Goal: Information Seeking & Learning: Learn about a topic

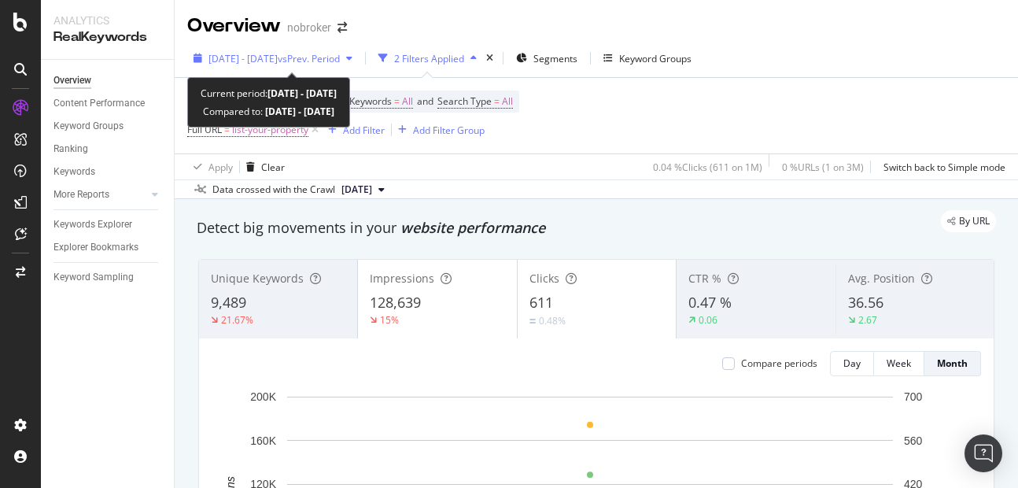
click at [265, 67] on div "[DATE] - [DATE] vs Prev. Period" at bounding box center [272, 58] width 171 height 24
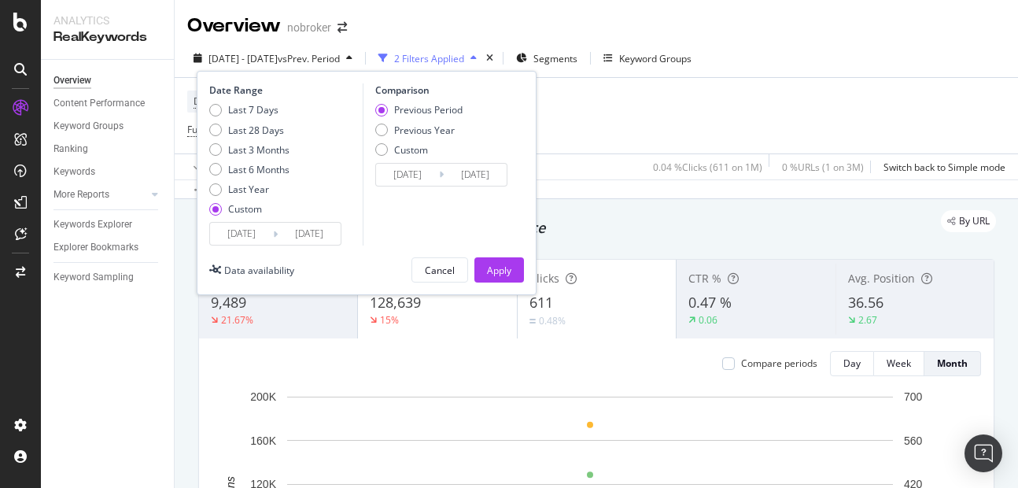
click at [324, 227] on input "[DATE]" at bounding box center [309, 234] width 63 height 22
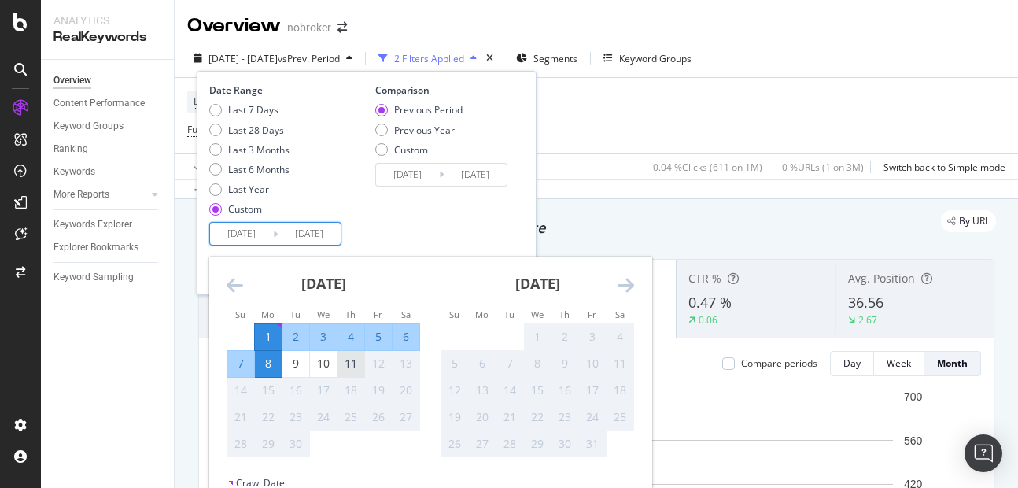
click at [357, 367] on div "11" at bounding box center [350, 364] width 27 height 16
type input "[DATE]"
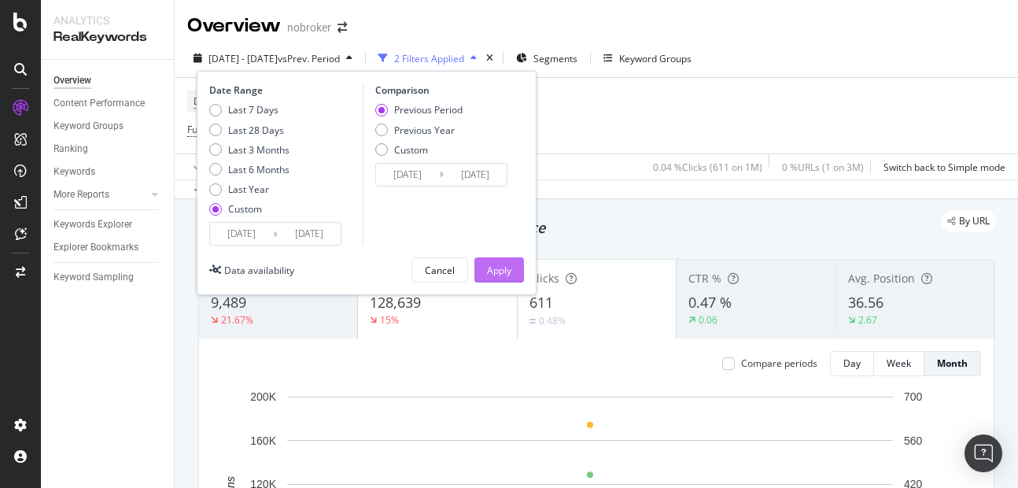
click at [485, 263] on button "Apply" at bounding box center [499, 269] width 50 height 25
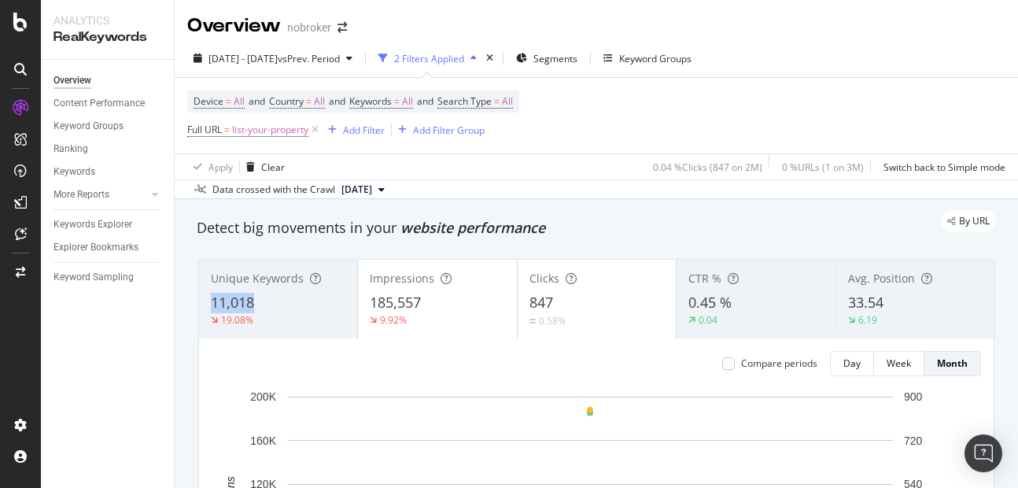
copy span "11,018"
drag, startPoint x: 207, startPoint y: 299, endPoint x: 264, endPoint y: 303, distance: 57.6
click at [264, 303] on div "Unique Keywords 11,018 19.08%" at bounding box center [278, 298] width 158 height 71
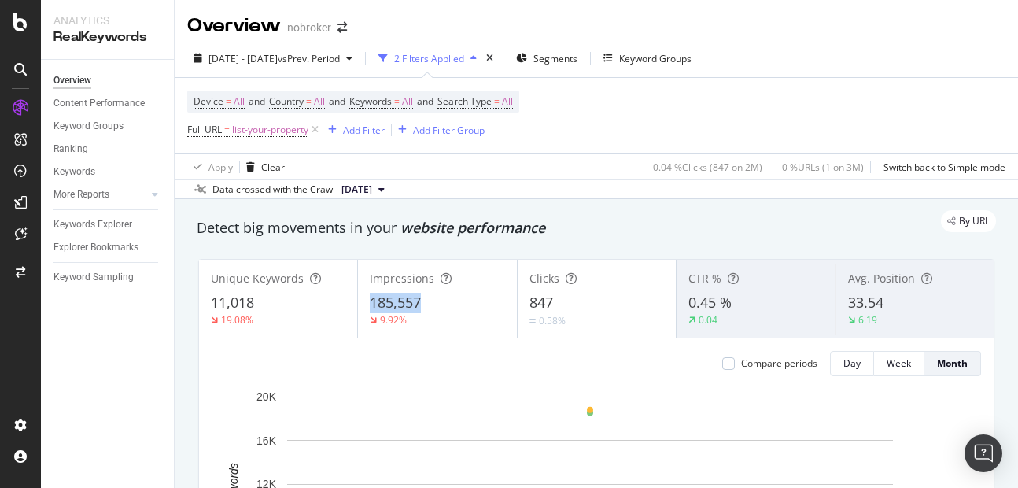
copy span "185,557"
drag, startPoint x: 367, startPoint y: 301, endPoint x: 465, endPoint y: 310, distance: 97.9
click at [465, 310] on div "185,557" at bounding box center [437, 303] width 135 height 20
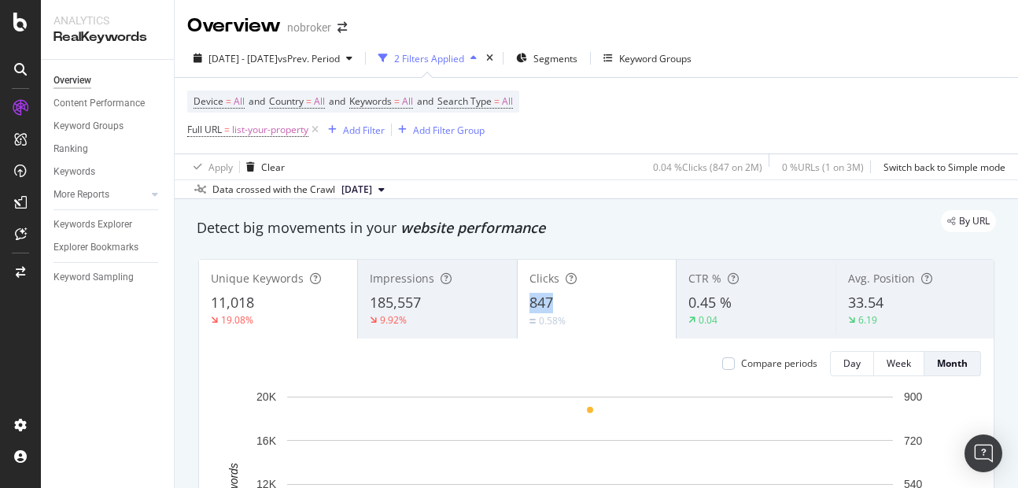
copy span "847"
drag, startPoint x: 525, startPoint y: 293, endPoint x: 580, endPoint y: 295, distance: 54.3
click at [580, 295] on div "847" at bounding box center [596, 303] width 135 height 20
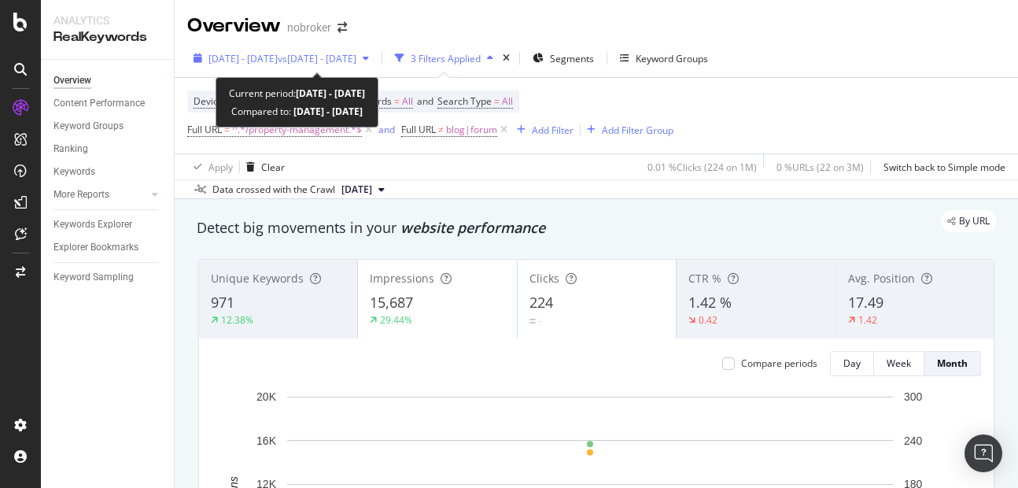
click at [317, 56] on span "vs 2025 Aug. 1st - Aug. 9th" at bounding box center [317, 58] width 79 height 13
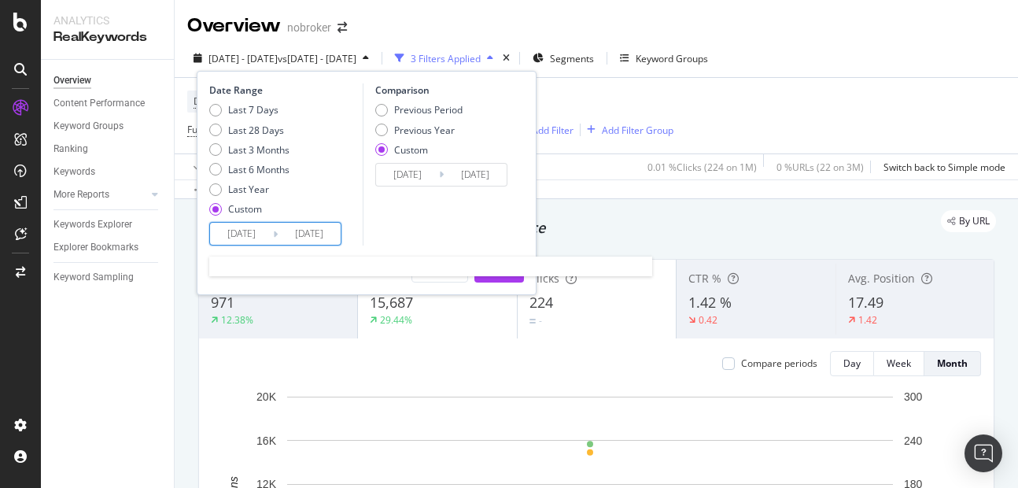
click at [320, 234] on input "2025/09/09" at bounding box center [309, 234] width 63 height 22
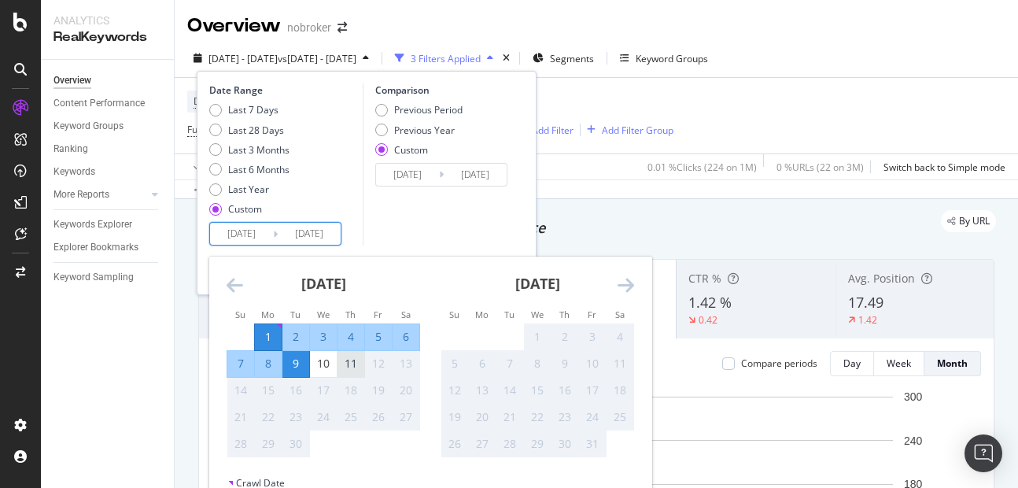
click at [357, 356] on div "11" at bounding box center [350, 364] width 27 height 16
type input "[DATE]"
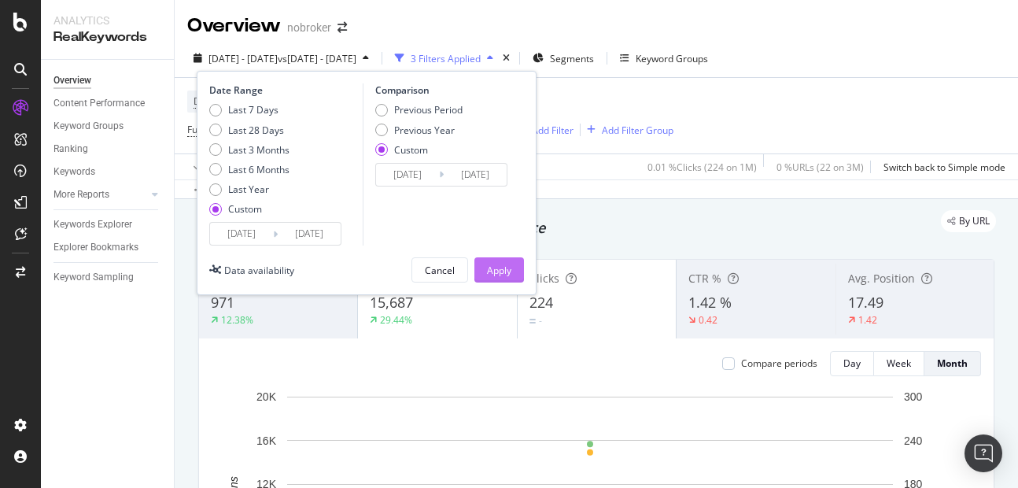
click at [501, 260] on div "Apply" at bounding box center [499, 270] width 24 height 24
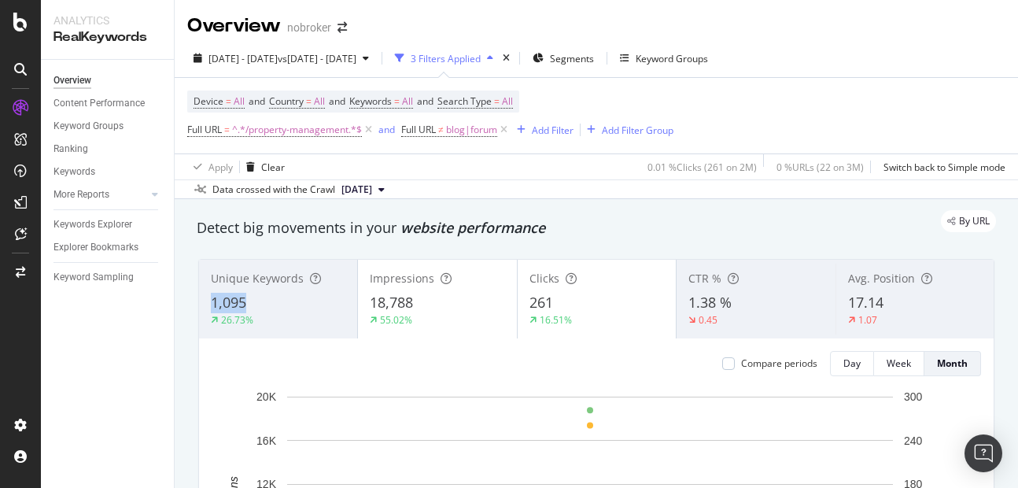
copy span "1,095"
drag, startPoint x: 197, startPoint y: 297, endPoint x: 260, endPoint y: 297, distance: 62.1
click at [260, 297] on div "Unique Keywords 1,095 26.73% Impressions 18,788 55.02% Clicks 261 16.51% CTR % …" at bounding box center [596, 482] width 815 height 472
copy span "18,788"
drag, startPoint x: 366, startPoint y: 310, endPoint x: 416, endPoint y: 307, distance: 50.4
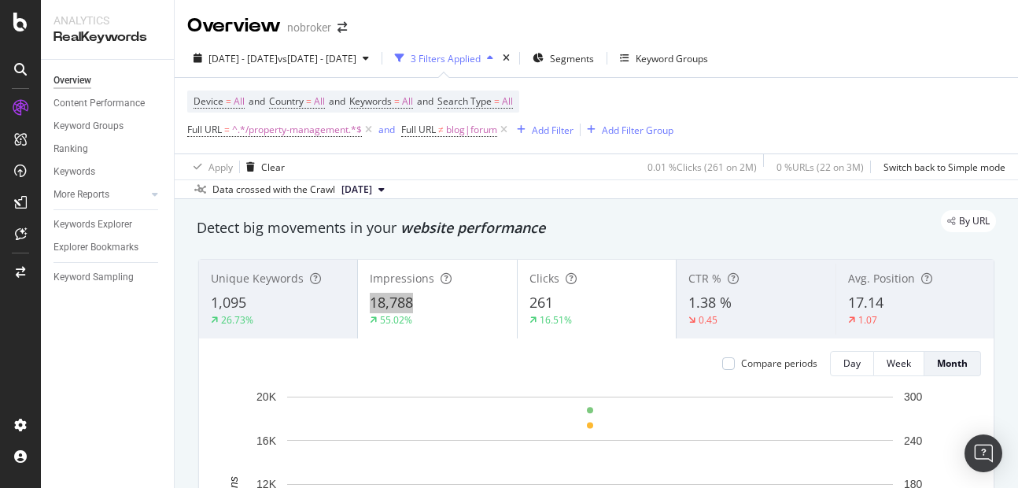
click at [416, 307] on div "Impressions 18,788 55.02%" at bounding box center [437, 298] width 158 height 71
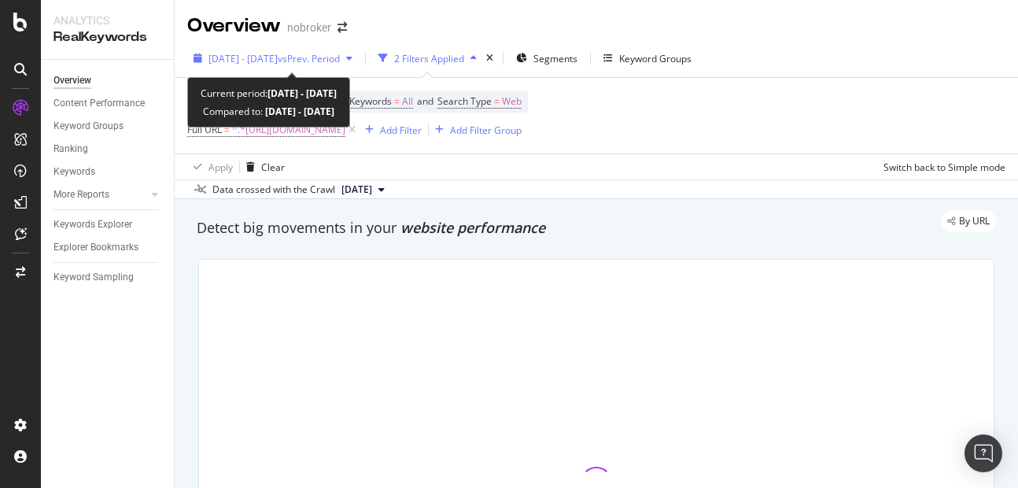
click at [278, 59] on span "[DATE] - [DATE]" at bounding box center [242, 58] width 69 height 13
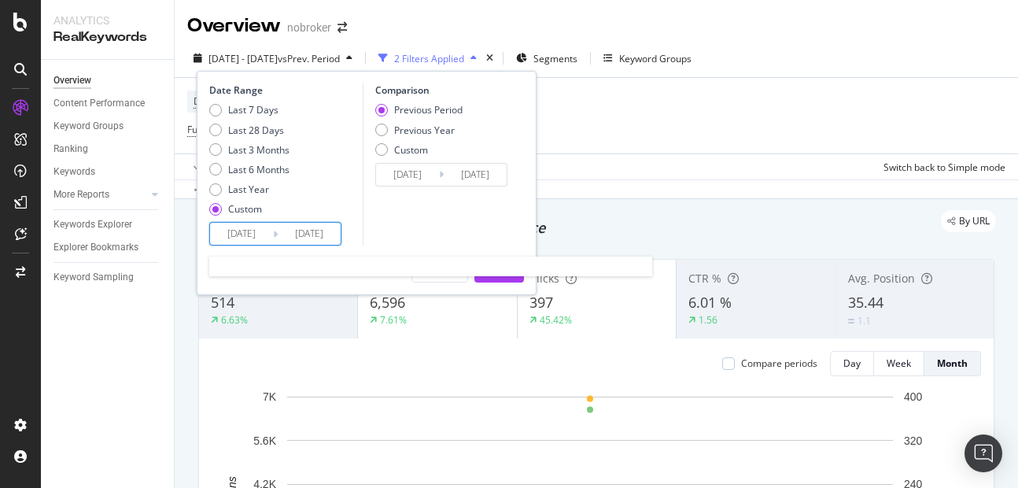
click at [330, 238] on input "[DATE]" at bounding box center [309, 234] width 63 height 22
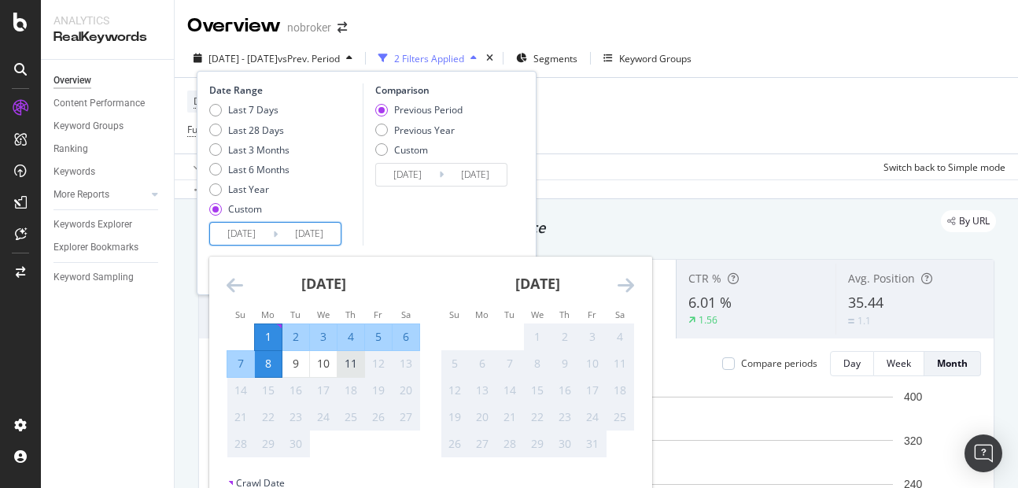
click at [349, 365] on div "11" at bounding box center [350, 364] width 27 height 16
type input "[DATE]"
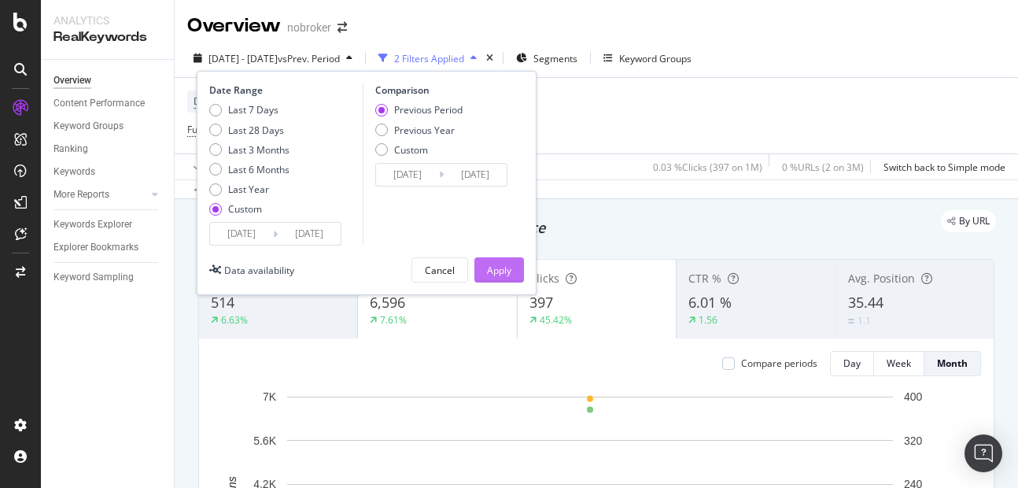
click at [499, 259] on div "Apply" at bounding box center [499, 270] width 24 height 24
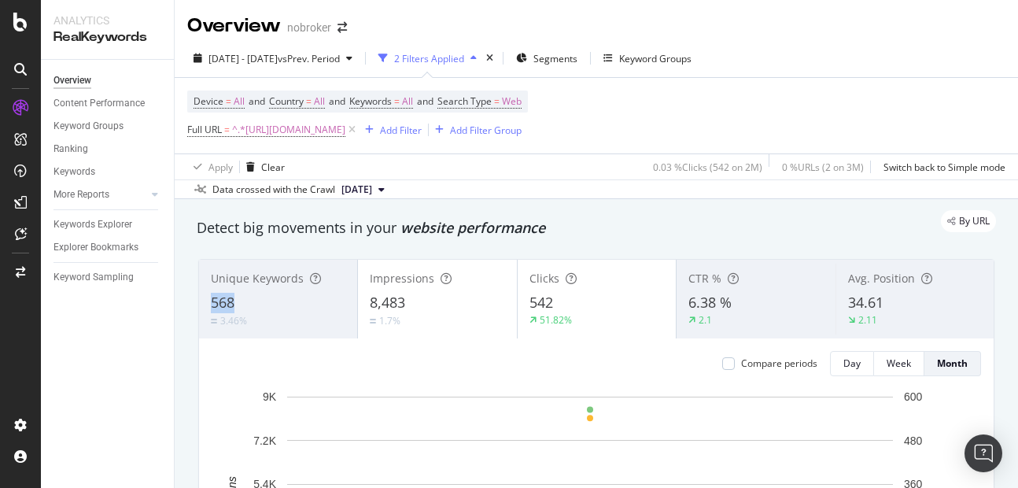
copy span "568"
drag, startPoint x: 203, startPoint y: 300, endPoint x: 264, endPoint y: 293, distance: 61.8
click at [264, 293] on div "Unique Keywords 568 3.46%" at bounding box center [278, 298] width 158 height 71
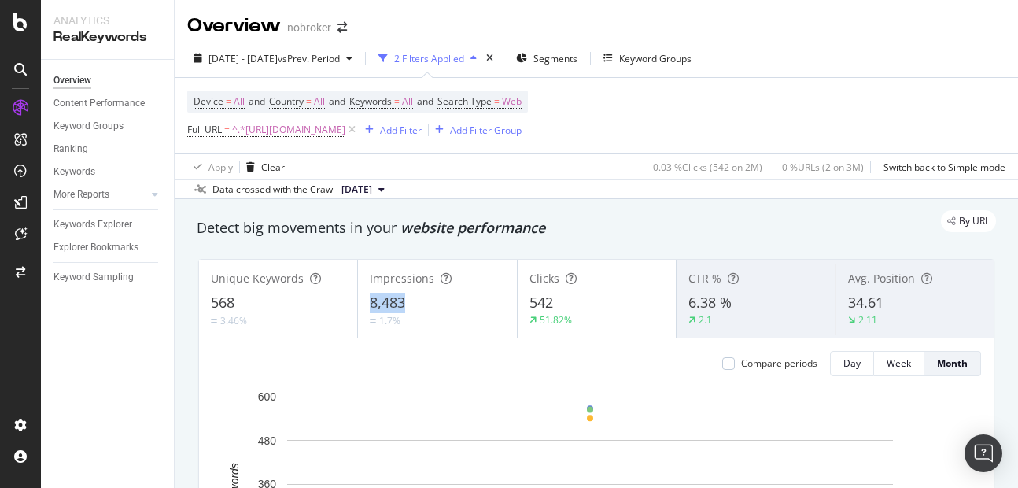
copy span "8,483"
drag, startPoint x: 363, startPoint y: 306, endPoint x: 419, endPoint y: 307, distance: 56.6
click at [419, 307] on div "Impressions 8,483 1.7%" at bounding box center [437, 298] width 158 height 71
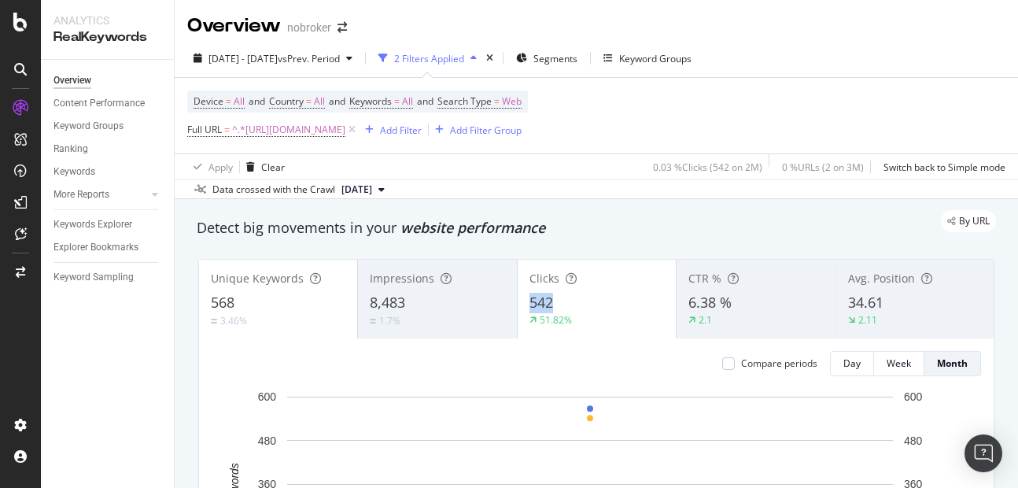
copy span "542"
drag, startPoint x: 525, startPoint y: 298, endPoint x: 586, endPoint y: 304, distance: 61.7
click at [586, 304] on div "542" at bounding box center [596, 303] width 135 height 20
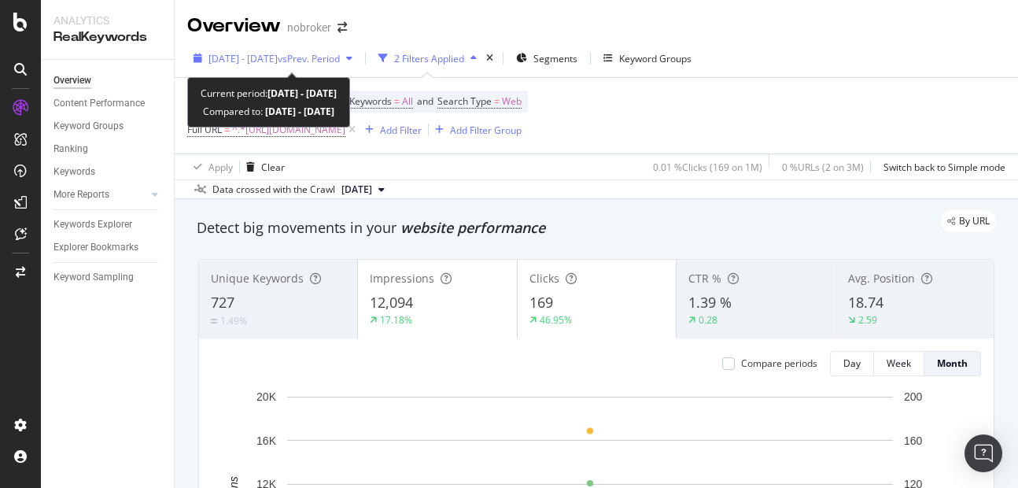
click at [278, 54] on span "[DATE] - [DATE]" at bounding box center [242, 58] width 69 height 13
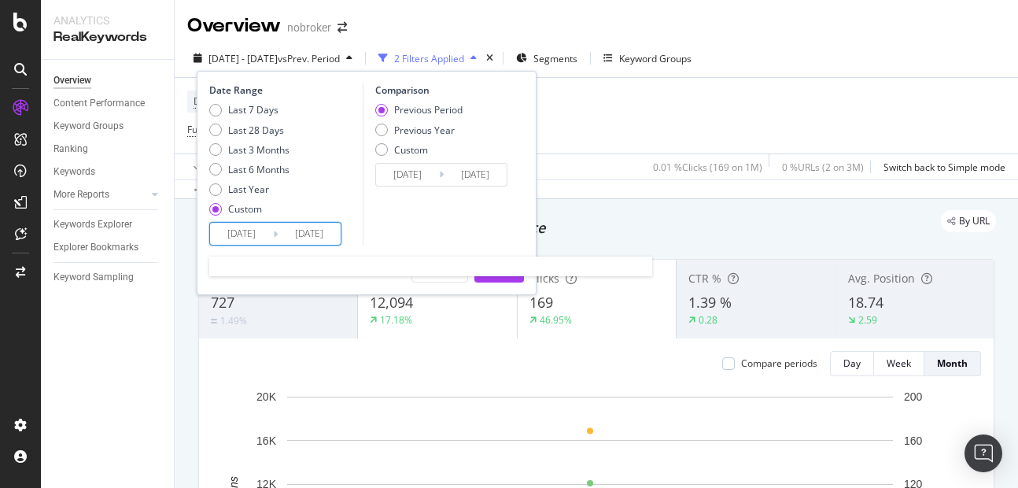
click at [328, 228] on input "[DATE]" at bounding box center [309, 234] width 63 height 22
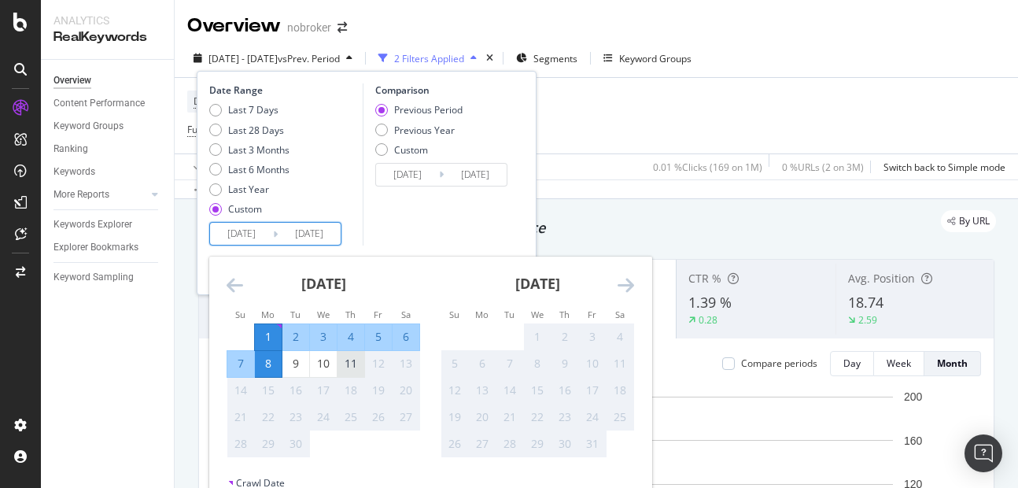
click at [354, 370] on div "11" at bounding box center [350, 364] width 27 height 16
type input "[DATE]"
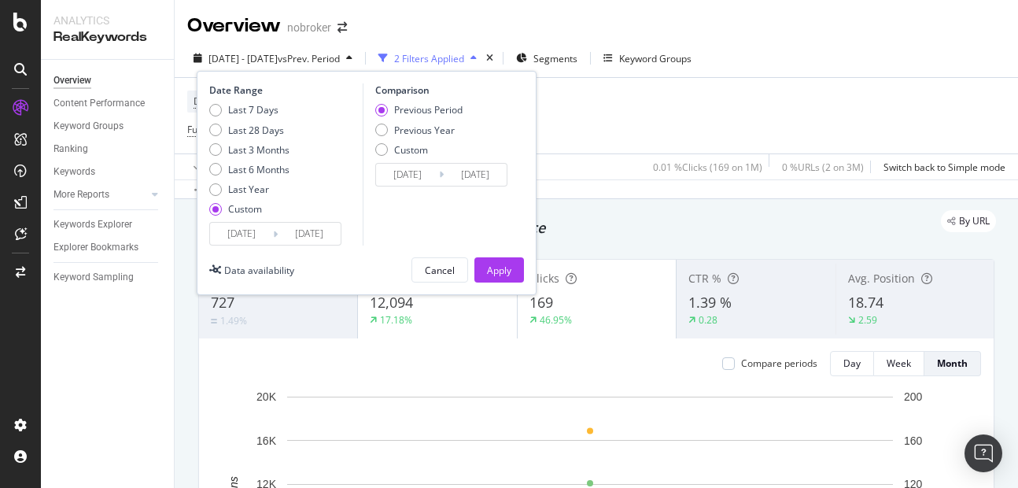
click at [488, 256] on div "Date Range Last 7 Days Last 28 Days Last 3 Months Last 6 Months Last Year Custo…" at bounding box center [367, 183] width 340 height 224
click at [497, 260] on div "Apply" at bounding box center [499, 270] width 24 height 24
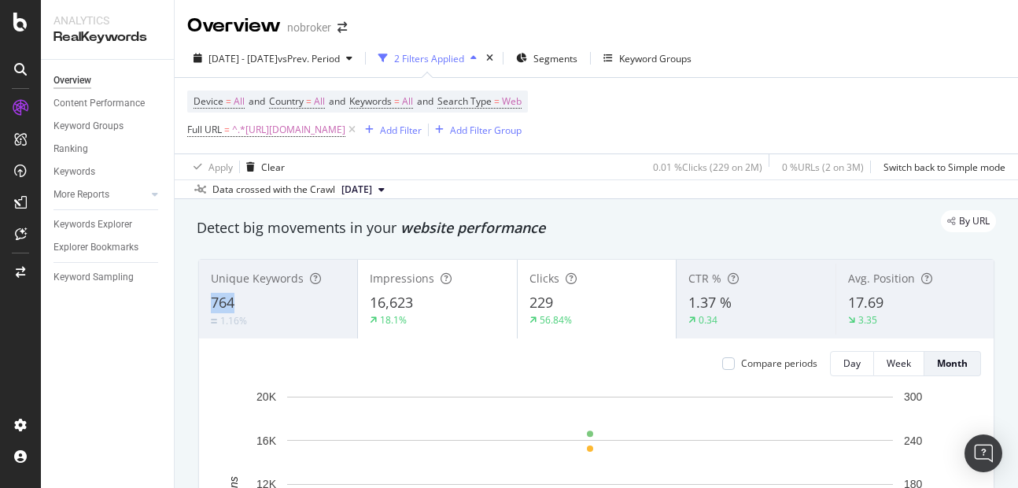
copy span "764"
drag, startPoint x: 206, startPoint y: 300, endPoint x: 248, endPoint y: 297, distance: 41.9
click at [248, 297] on div "Unique Keywords 764 1.16%" at bounding box center [278, 298] width 158 height 71
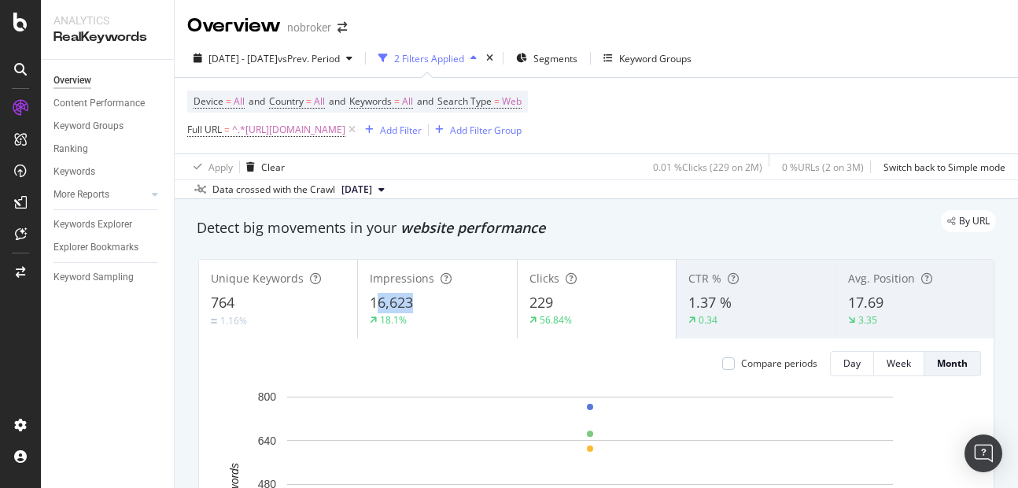
copy span "6,623"
drag, startPoint x: 373, startPoint y: 301, endPoint x: 446, endPoint y: 307, distance: 73.4
click at [446, 307] on div "16,623" at bounding box center [437, 303] width 135 height 20
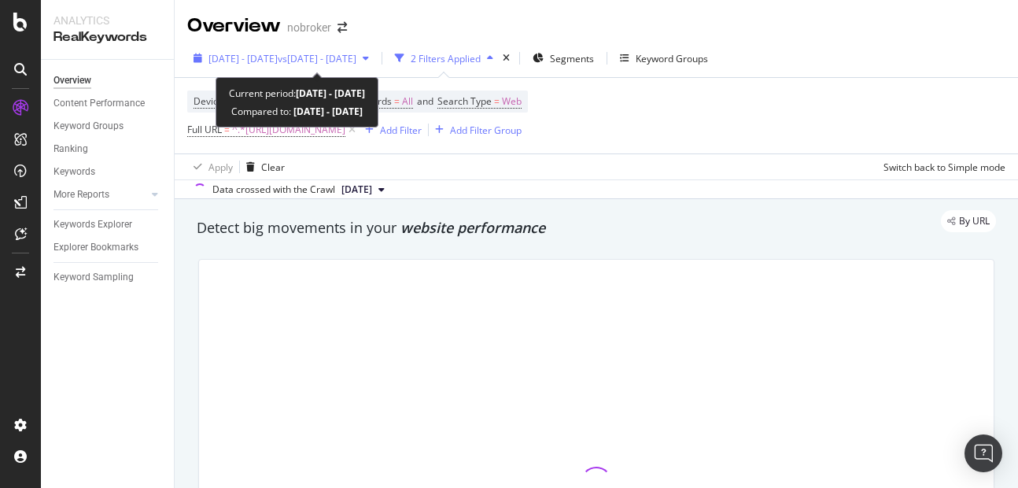
click at [277, 53] on span "[DATE] - [DATE]" at bounding box center [242, 58] width 69 height 13
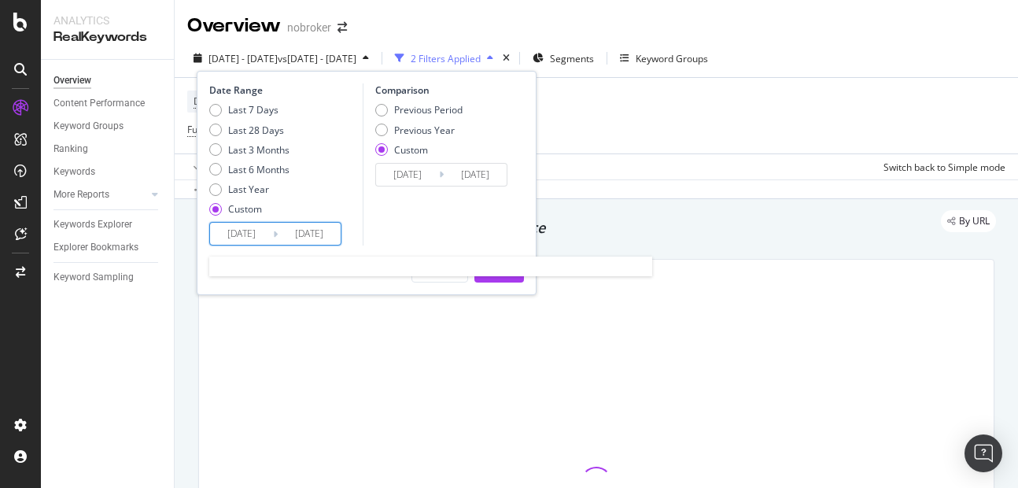
click at [320, 230] on input "[DATE]" at bounding box center [309, 234] width 63 height 22
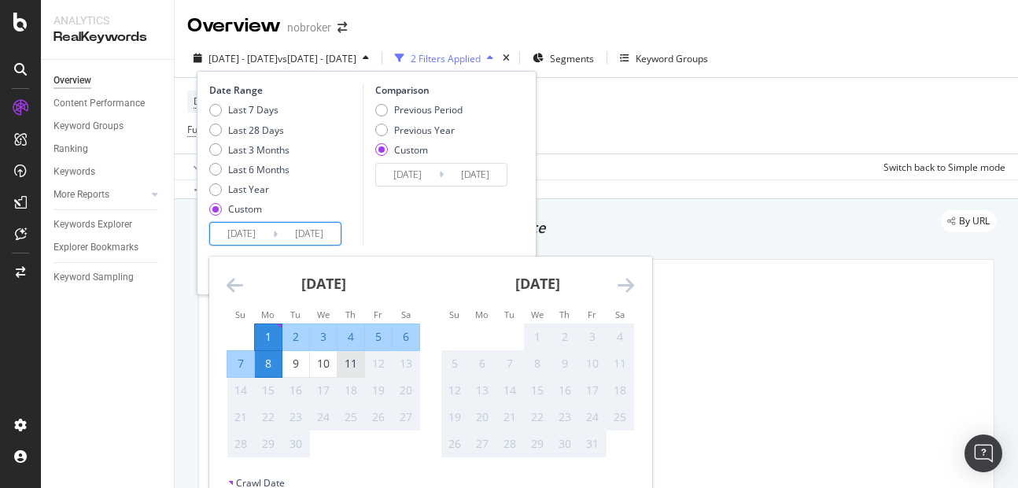
click at [350, 367] on div "11" at bounding box center [350, 364] width 27 height 16
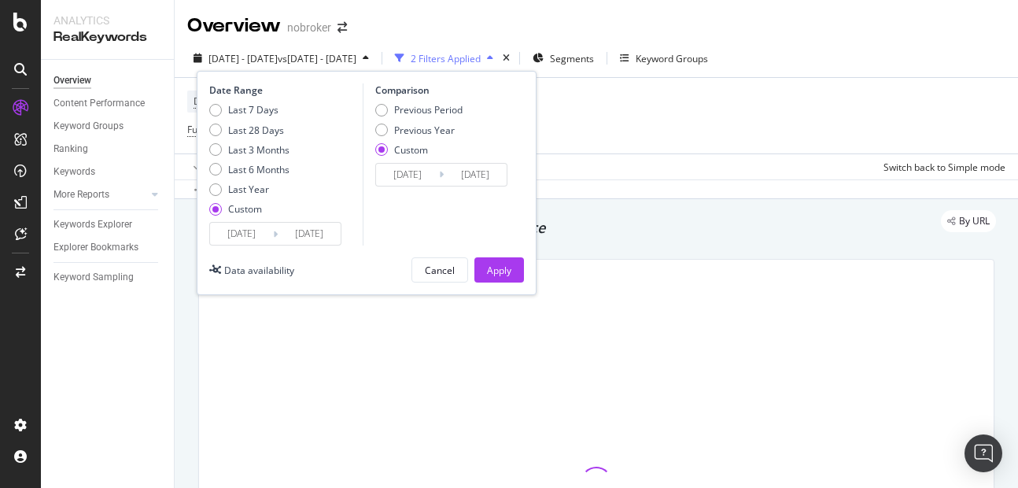
type input "[DATE]"
click at [510, 277] on div "Apply" at bounding box center [499, 270] width 24 height 24
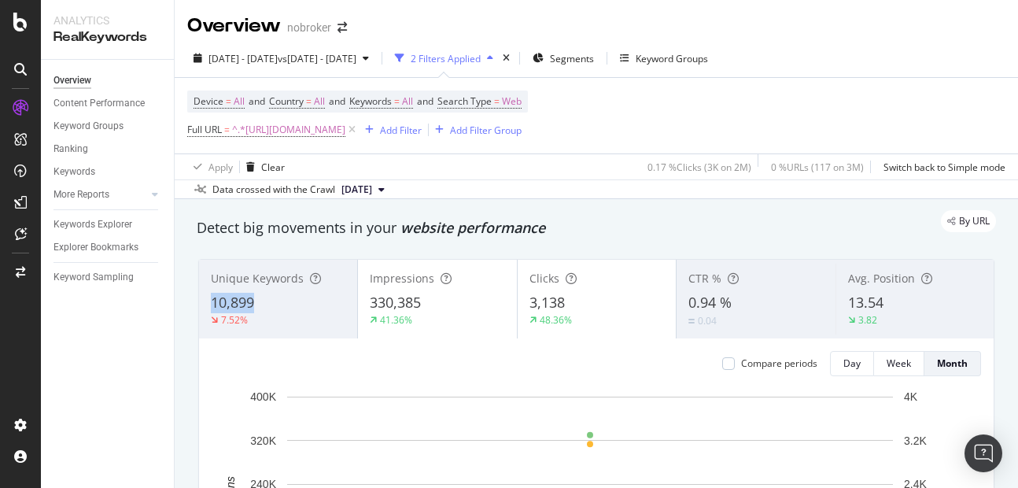
copy span "10,899"
drag, startPoint x: 202, startPoint y: 301, endPoint x: 282, endPoint y: 297, distance: 79.5
click at [282, 297] on div "Unique Keywords 10,899 7.52%" at bounding box center [278, 298] width 158 height 71
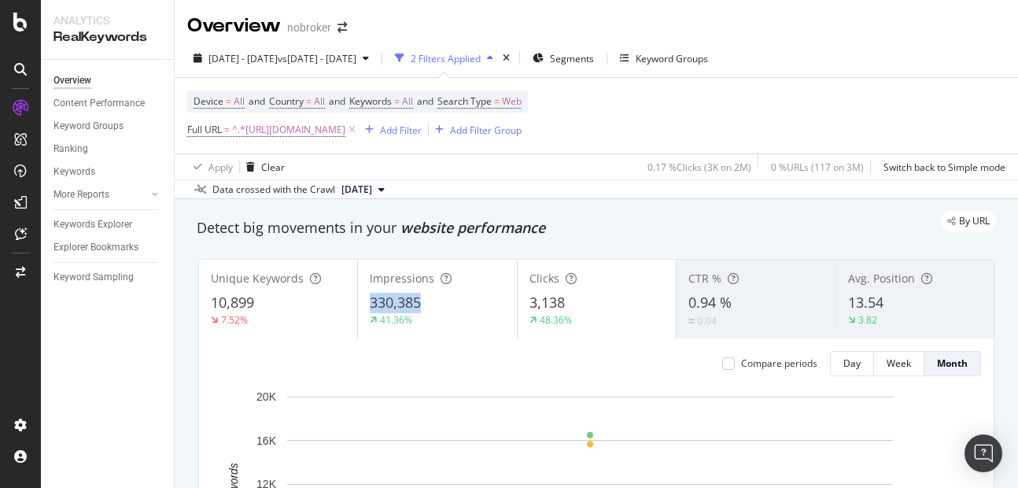
copy span "330,385"
drag, startPoint x: 363, startPoint y: 304, endPoint x: 425, endPoint y: 306, distance: 61.4
click at [425, 306] on div "Impressions 330,385 41.36%" at bounding box center [437, 298] width 158 height 71
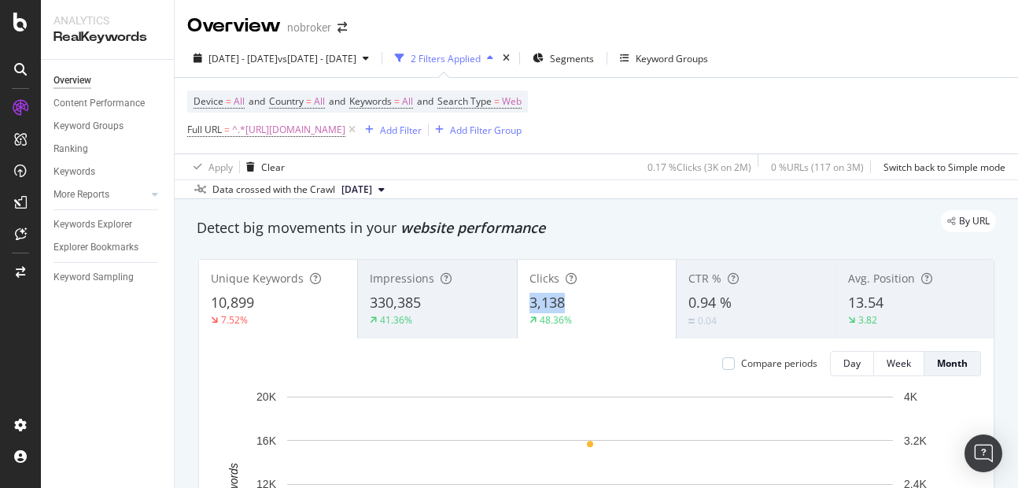
copy span "3,138"
drag, startPoint x: 524, startPoint y: 297, endPoint x: 572, endPoint y: 298, distance: 48.0
click at [572, 298] on div "3,138" at bounding box center [596, 303] width 135 height 20
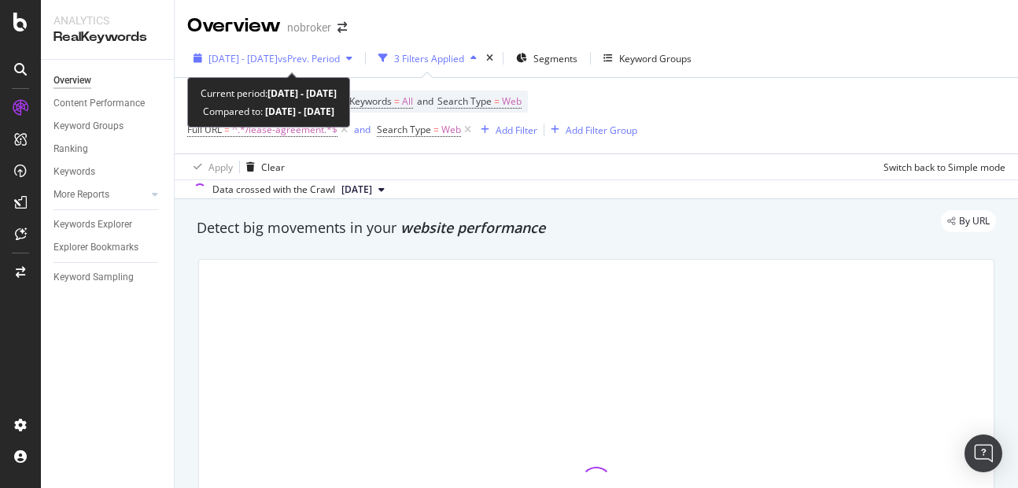
click at [271, 64] on span "[DATE] - [DATE]" at bounding box center [242, 58] width 69 height 13
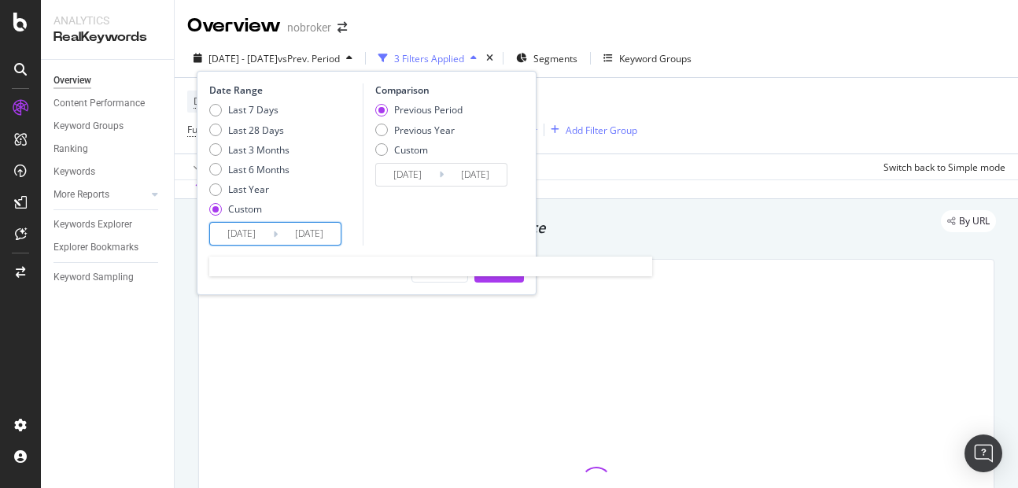
click at [326, 232] on input "[DATE]" at bounding box center [309, 234] width 63 height 22
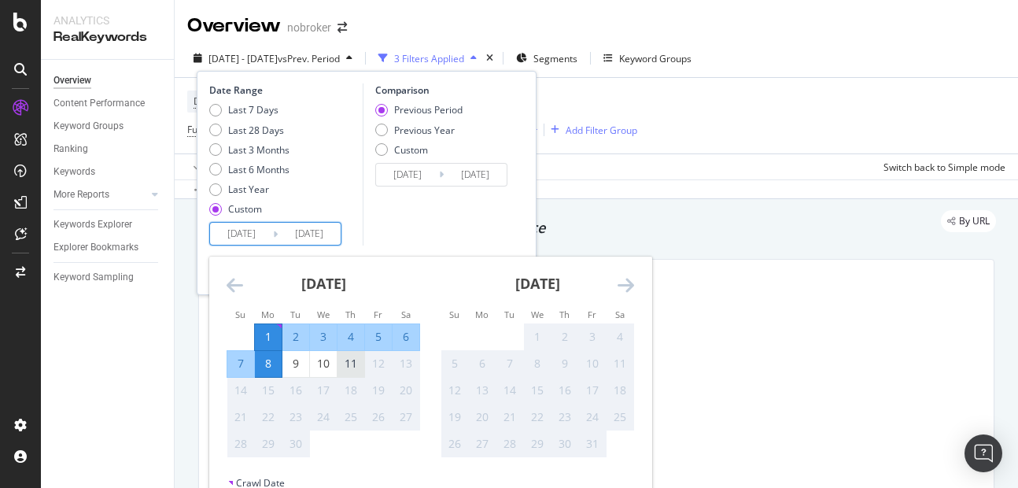
click at [349, 365] on div "11" at bounding box center [350, 364] width 27 height 16
type input "[DATE]"
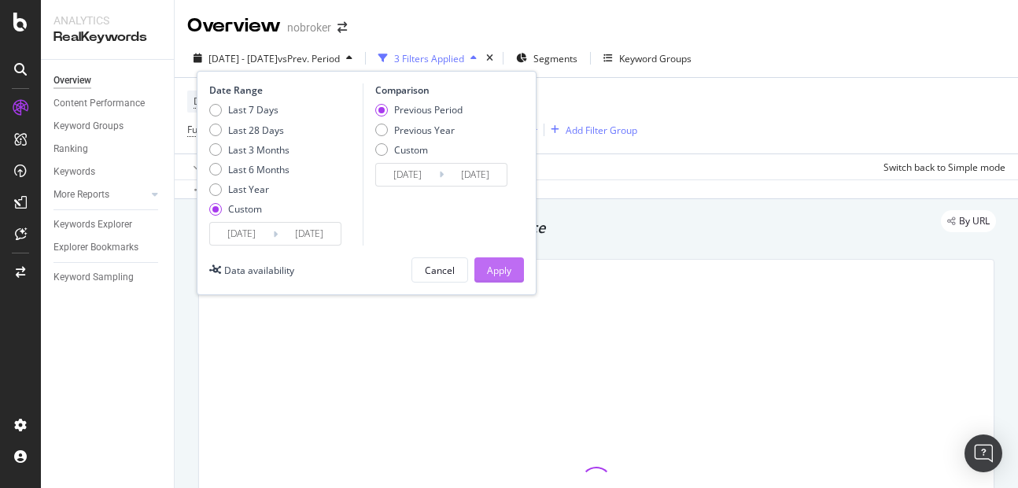
click at [499, 264] on div "Apply" at bounding box center [499, 269] width 24 height 13
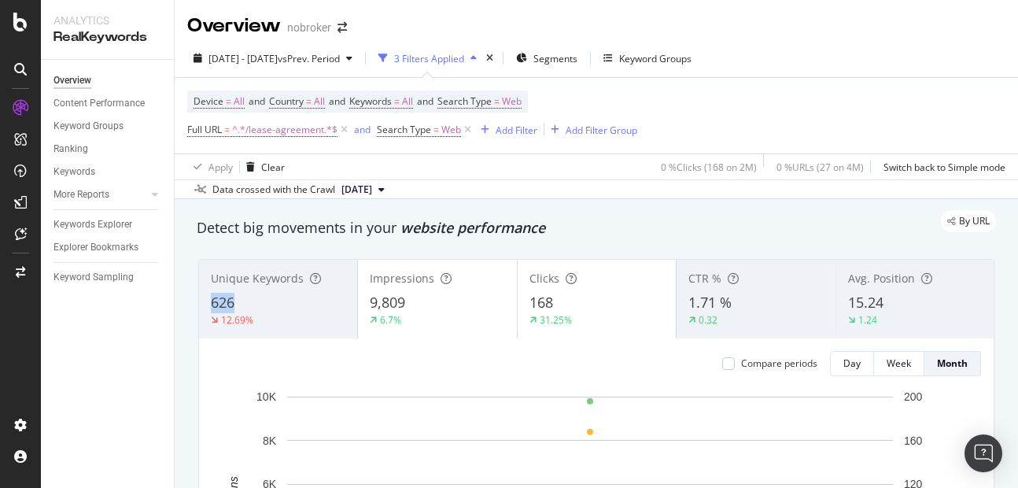
copy span "626"
drag, startPoint x: 209, startPoint y: 308, endPoint x: 265, endPoint y: 304, distance: 56.0
click at [265, 304] on div "Unique Keywords 626 12.69%" at bounding box center [278, 298] width 158 height 71
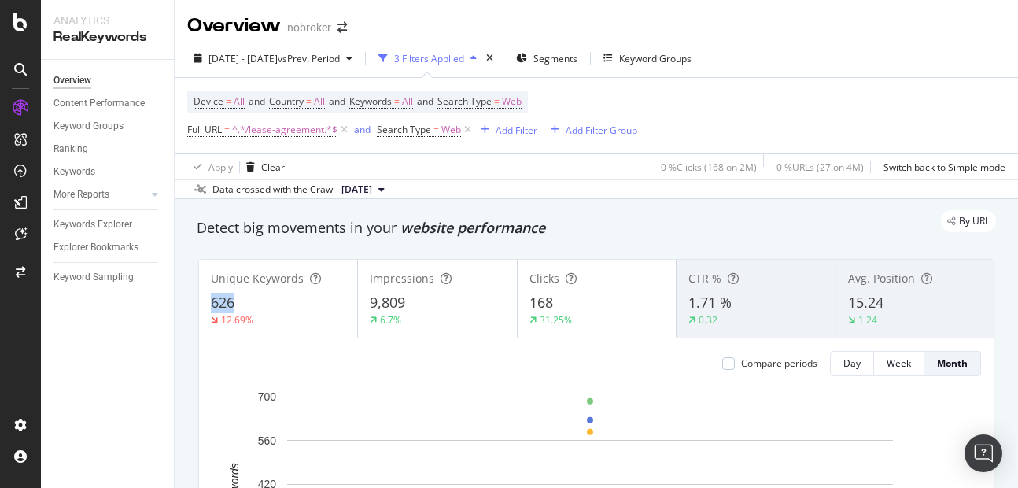
copy span "626"
drag, startPoint x: 203, startPoint y: 304, endPoint x: 256, endPoint y: 301, distance: 53.6
click at [256, 301] on div "Unique Keywords 626 12.69%" at bounding box center [278, 298] width 158 height 71
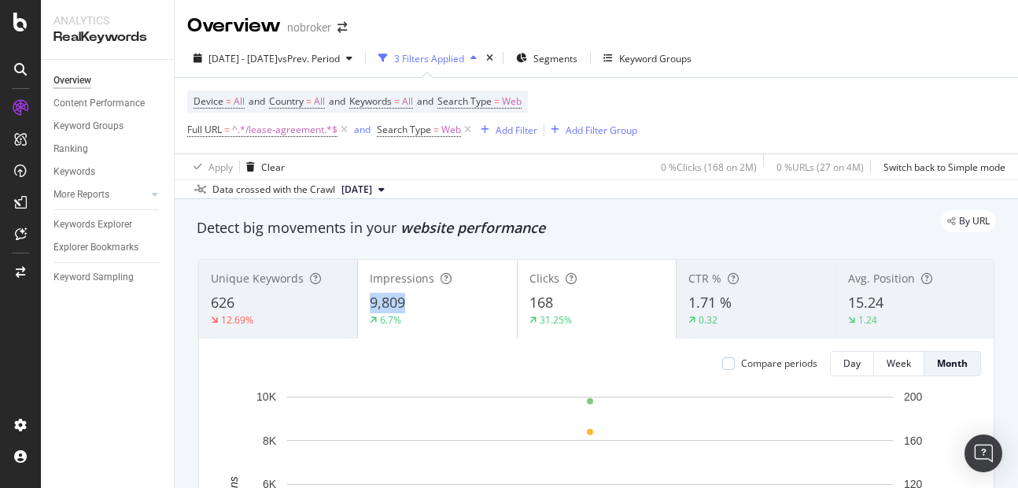
copy span "9,809"
drag, startPoint x: 369, startPoint y: 301, endPoint x: 429, endPoint y: 306, distance: 60.7
click at [429, 306] on div "9,809" at bounding box center [437, 303] width 135 height 20
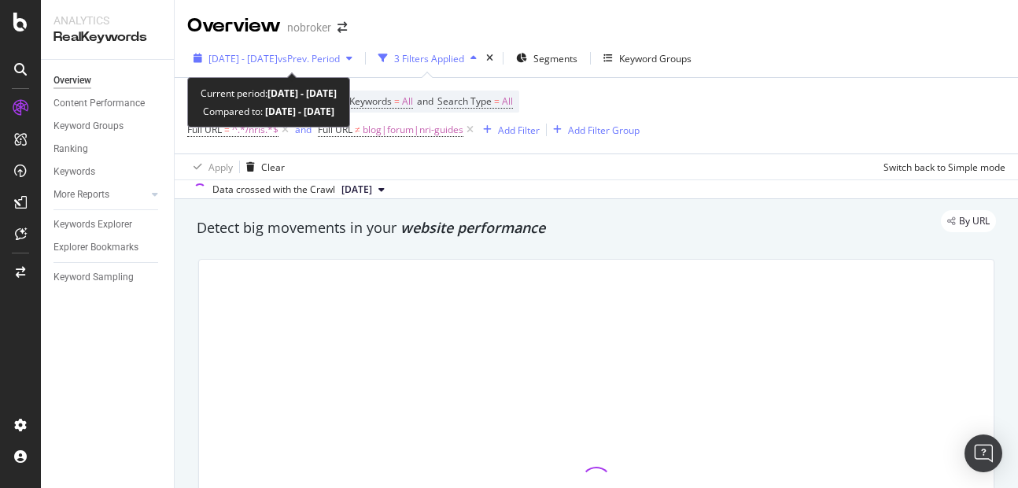
click at [277, 60] on span "[DATE] - [DATE]" at bounding box center [242, 58] width 69 height 13
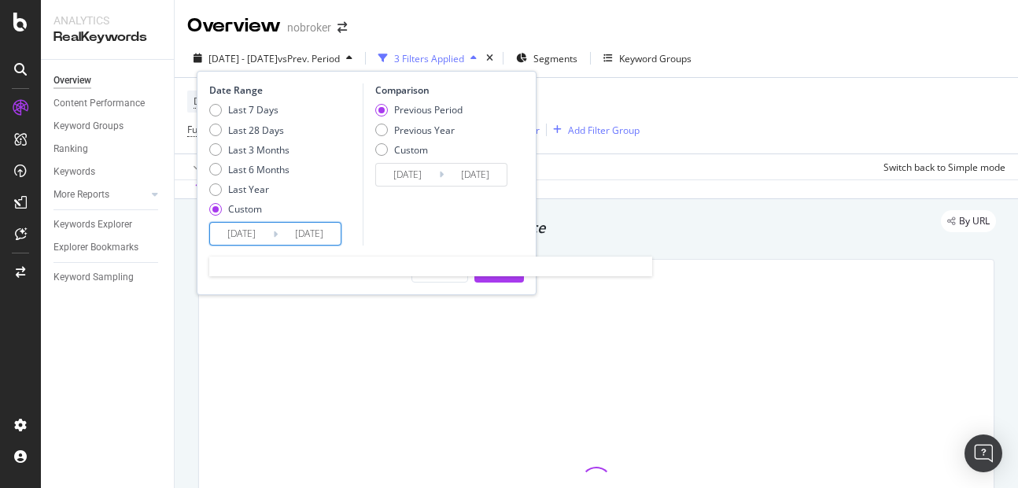
click at [330, 227] on input "[DATE]" at bounding box center [309, 234] width 63 height 22
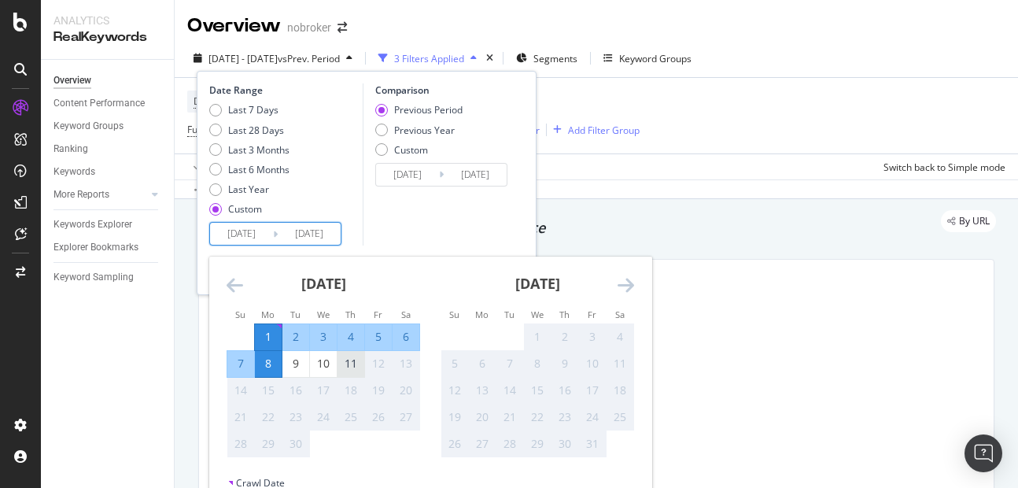
click at [359, 367] on div "11" at bounding box center [350, 364] width 27 height 16
type input "[DATE]"
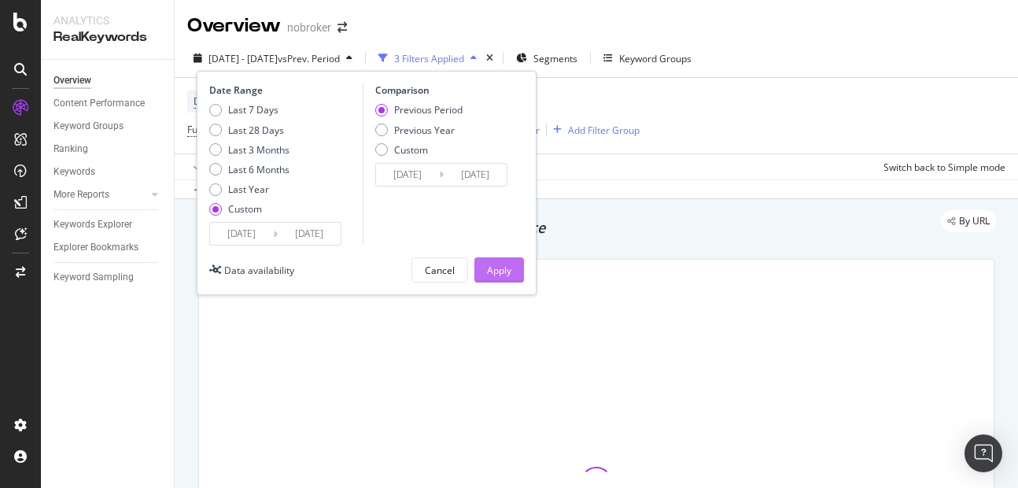
click at [494, 264] on div "Apply" at bounding box center [499, 269] width 24 height 13
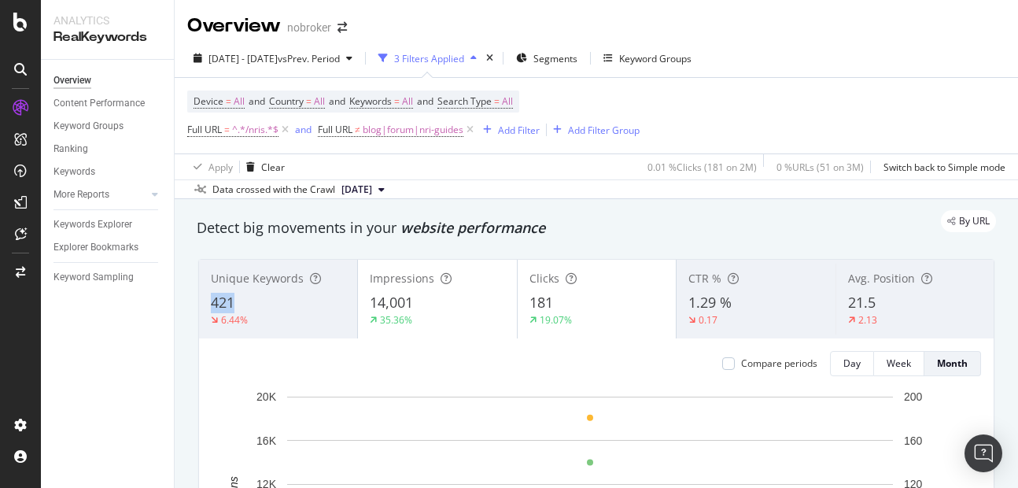
copy span "421"
drag, startPoint x: 209, startPoint y: 301, endPoint x: 243, endPoint y: 308, distance: 34.4
click at [243, 308] on div "Unique Keywords 421 6.44%" at bounding box center [278, 298] width 158 height 71
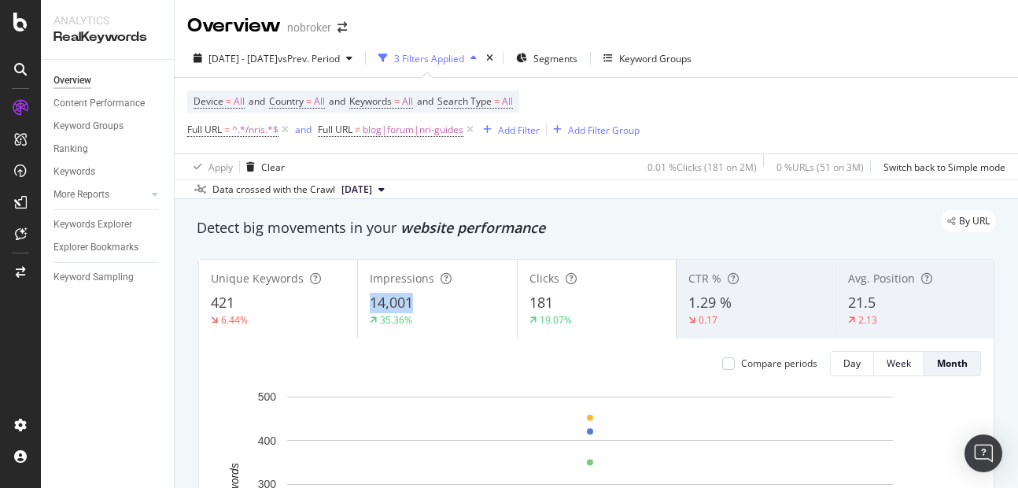
copy span "14,001"
drag, startPoint x: 367, startPoint y: 304, endPoint x: 411, endPoint y: 307, distance: 43.4
click at [411, 307] on span "14,001" at bounding box center [391, 302] width 43 height 19
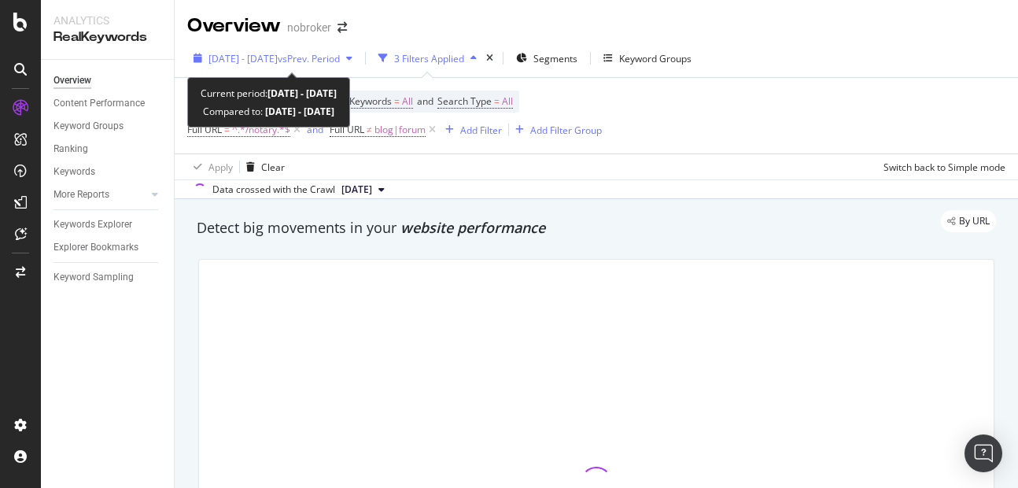
click at [252, 56] on span "[DATE] - [DATE]" at bounding box center [242, 58] width 69 height 13
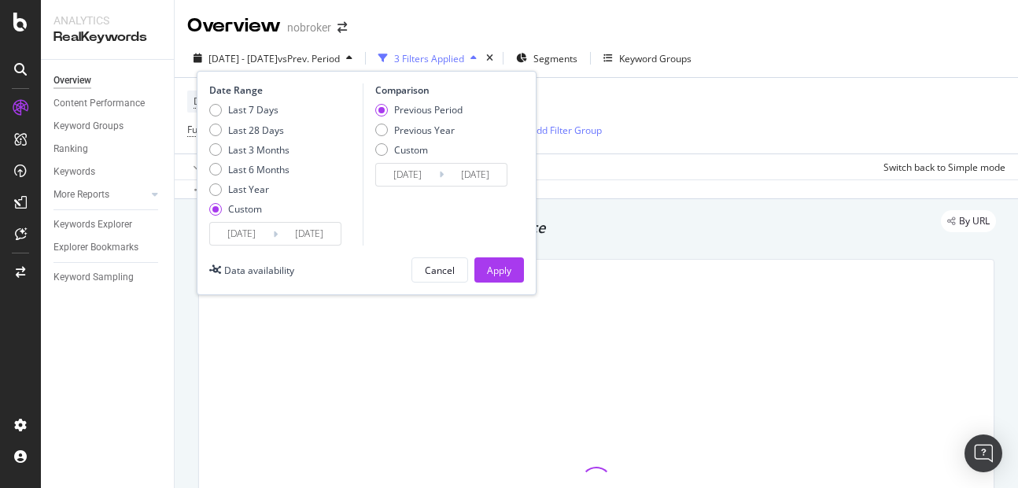
click at [320, 237] on input "[DATE]" at bounding box center [309, 234] width 63 height 22
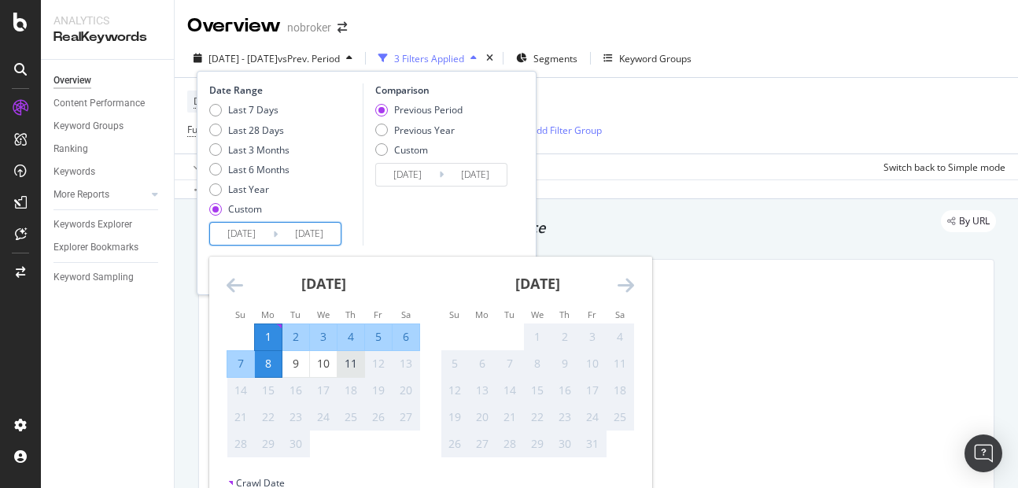
click at [356, 366] on div "11" at bounding box center [350, 364] width 27 height 16
type input "[DATE]"
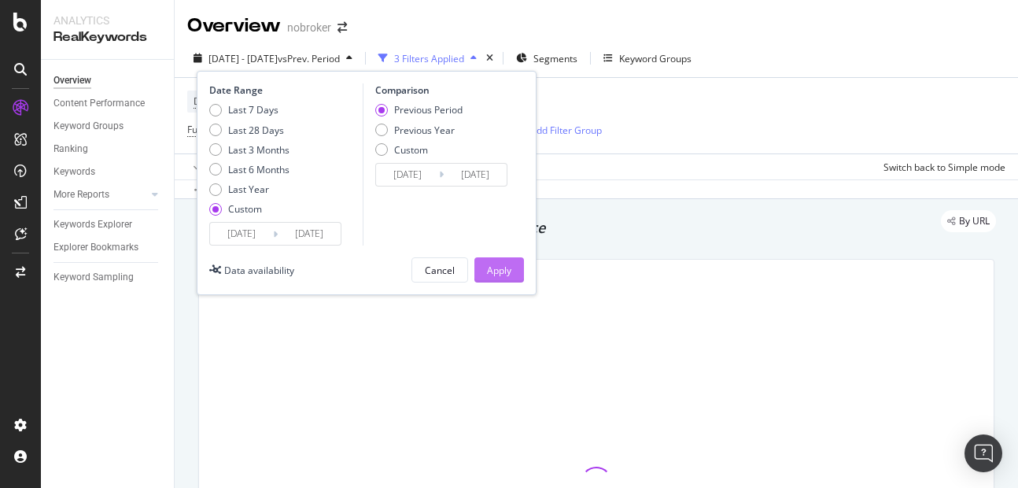
click at [499, 279] on div "Apply" at bounding box center [499, 270] width 24 height 24
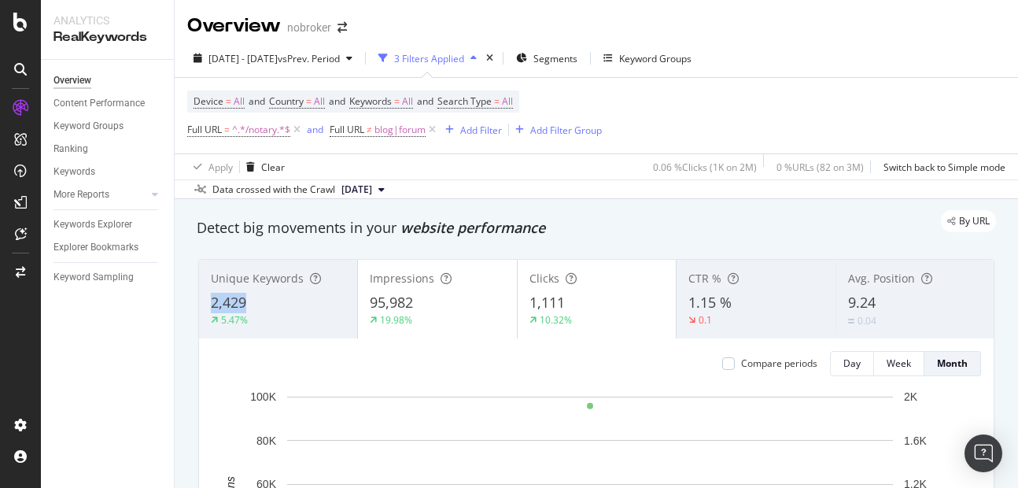
copy span "2,429"
drag, startPoint x: 208, startPoint y: 305, endPoint x: 257, endPoint y: 304, distance: 48.8
click at [257, 304] on div "Unique Keywords 2,429 5.47%" at bounding box center [278, 298] width 158 height 71
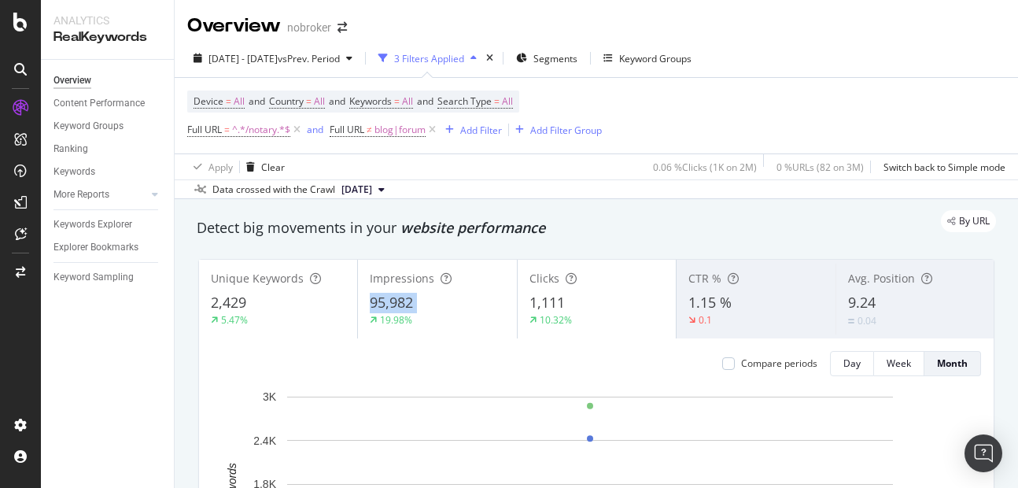
copy div "95,982"
drag, startPoint x: 371, startPoint y: 301, endPoint x: 432, endPoint y: 313, distance: 61.7
click at [432, 313] on div "Impressions 95,982 19.98%" at bounding box center [437, 298] width 158 height 71
